Goal: Information Seeking & Learning: Learn about a topic

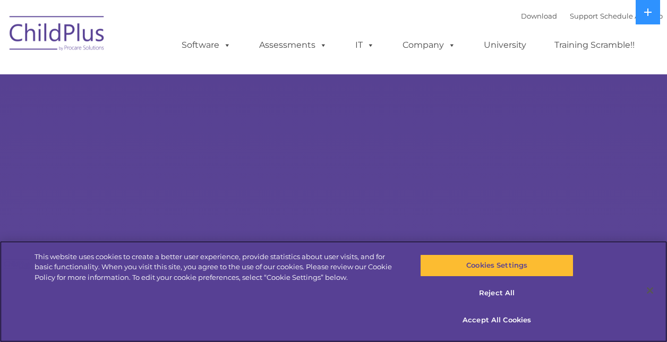
select select "MEDIUM"
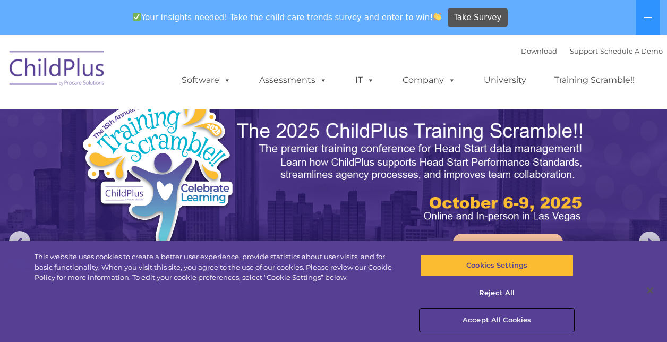
click at [477, 313] on button "Accept All Cookies" at bounding box center [497, 320] width 154 height 22
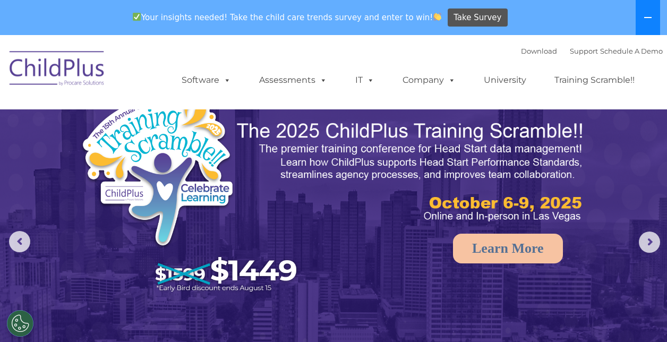
click at [658, 15] on button at bounding box center [648, 17] width 24 height 35
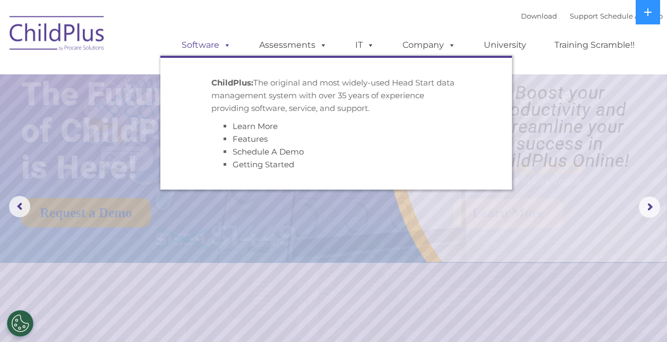
click at [214, 44] on link "Software" at bounding box center [206, 45] width 71 height 21
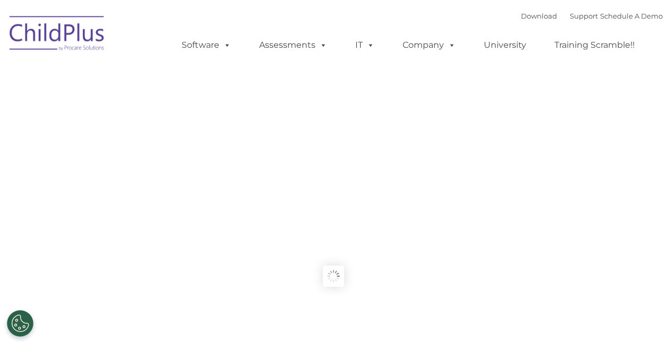
type input ""
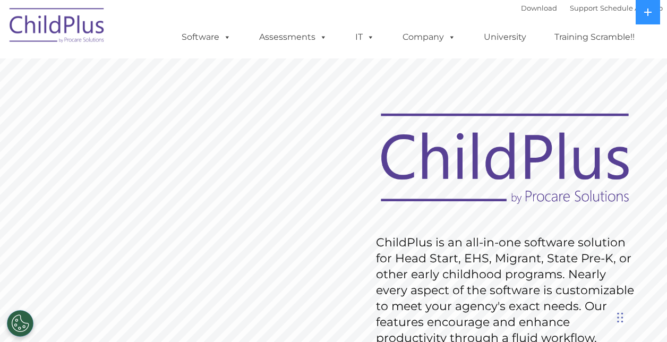
click at [88, 23] on img at bounding box center [57, 27] width 106 height 53
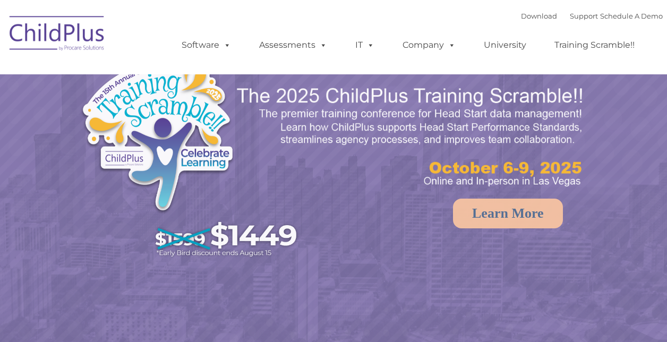
select select "MEDIUM"
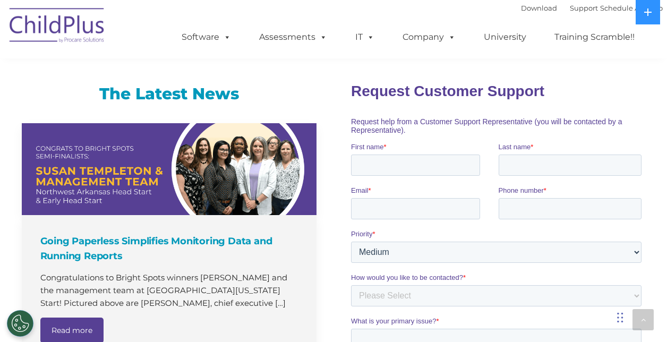
scroll to position [1254, 0]
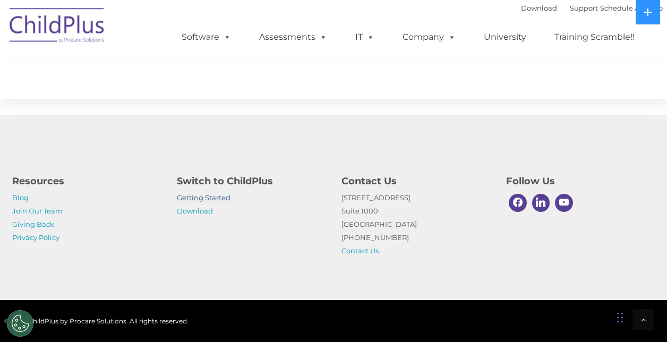
click at [223, 194] on link "Getting Started" at bounding box center [204, 197] width 54 height 8
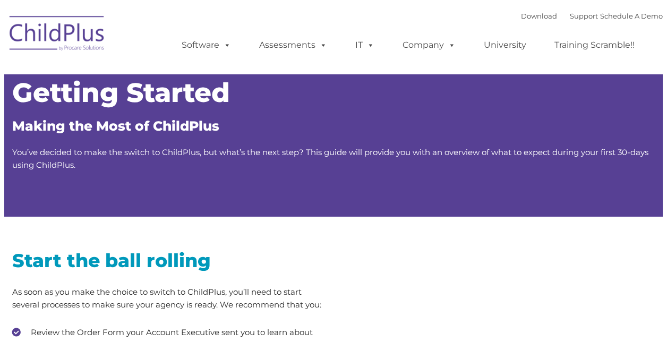
type input ""
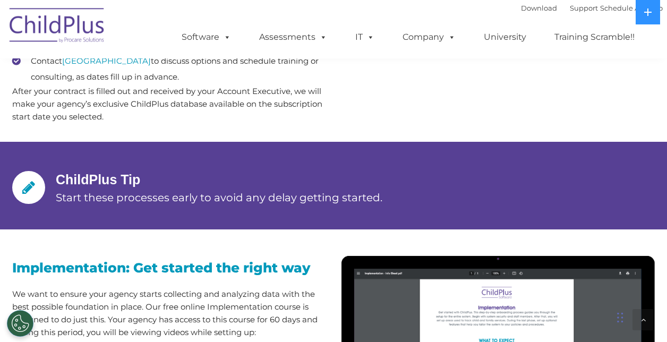
scroll to position [714, 0]
